Goal: Transaction & Acquisition: Purchase product/service

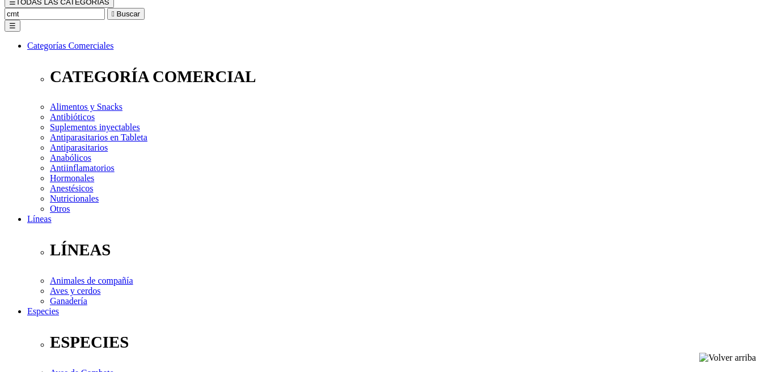
scroll to position [113, 0]
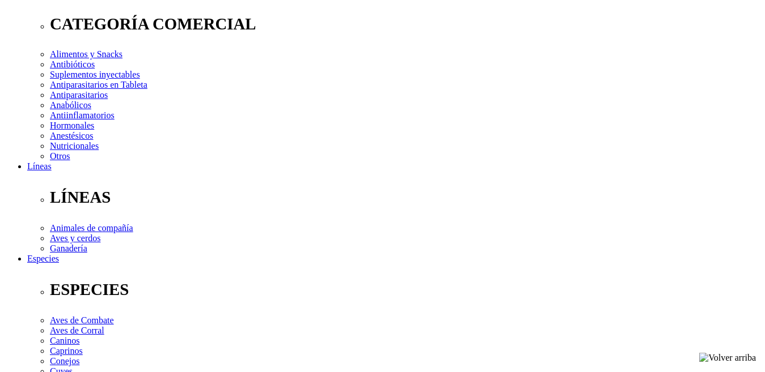
scroll to position [170, 0]
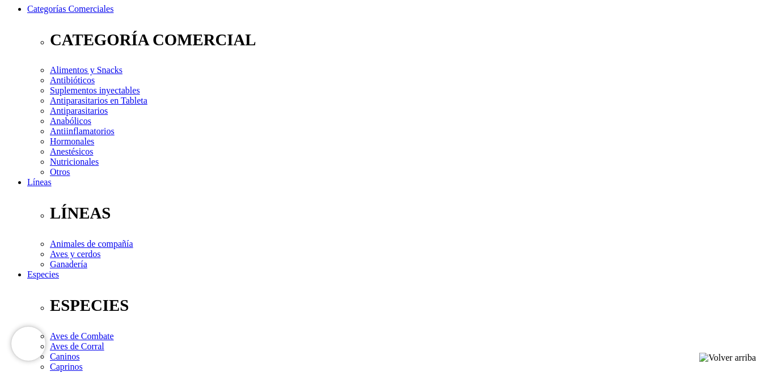
select select "215"
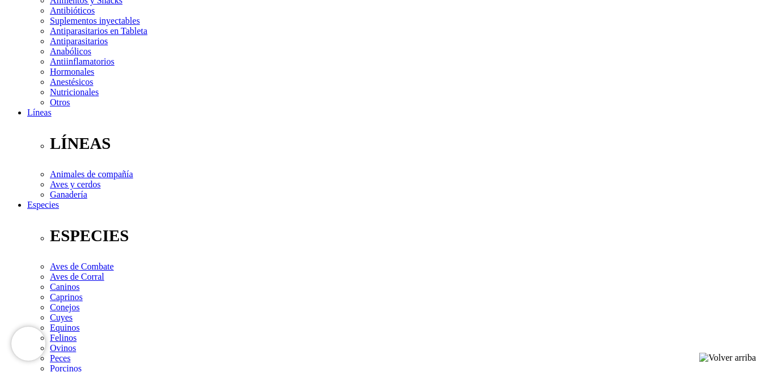
scroll to position [227, 0]
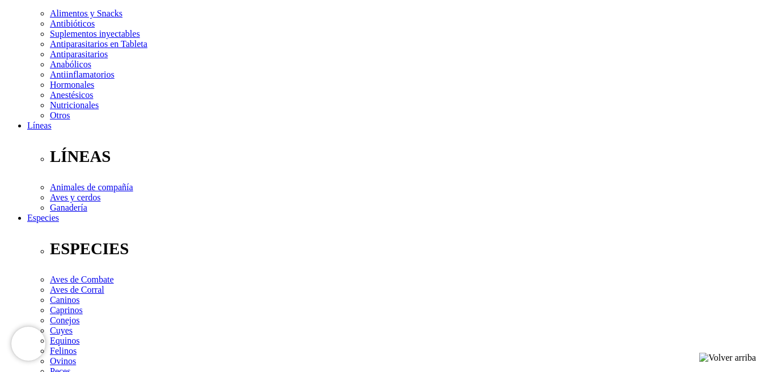
select select "5"
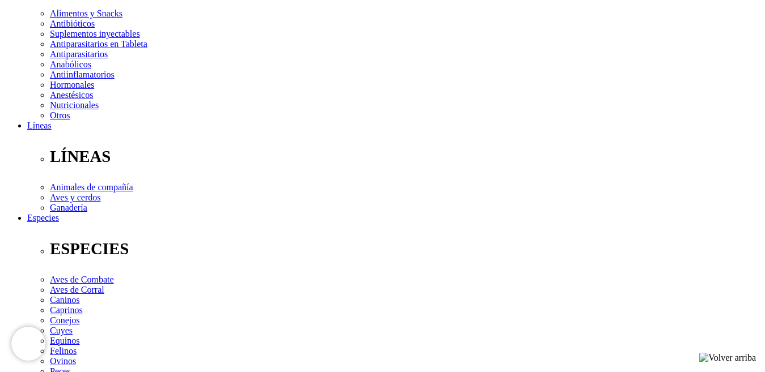
radio input "true"
select select "198"
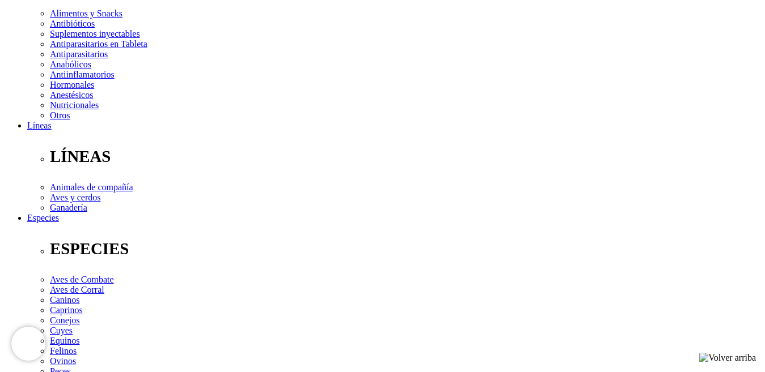
select select "9"
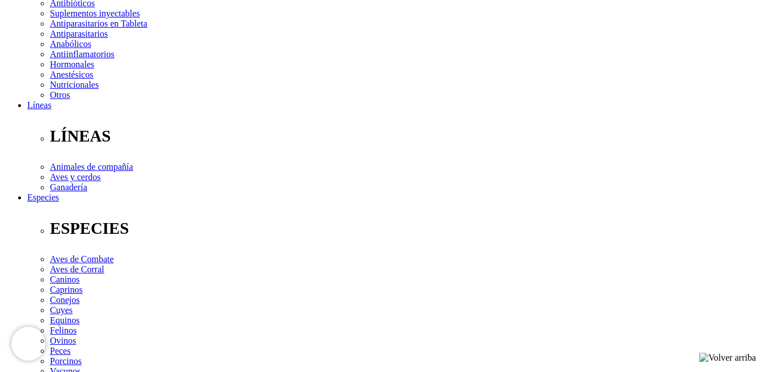
scroll to position [227, 0]
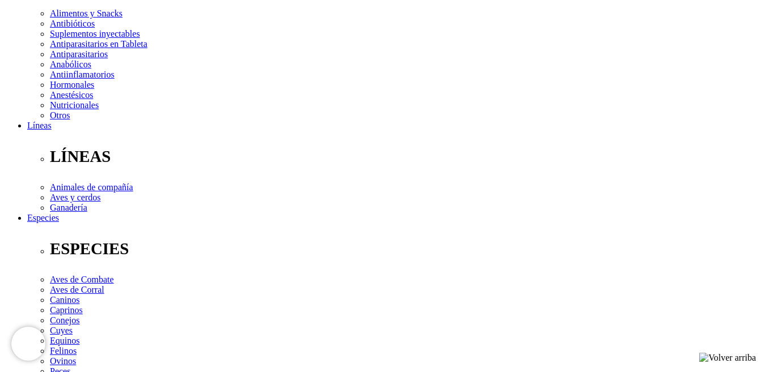
radio input "true"
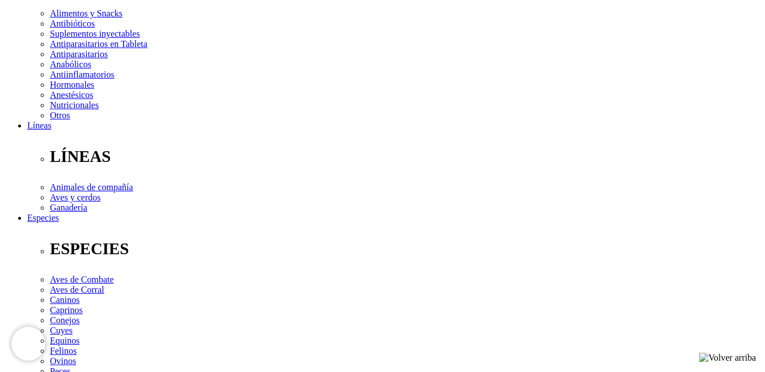
select select "5"
